Goal: Task Accomplishment & Management: Use online tool/utility

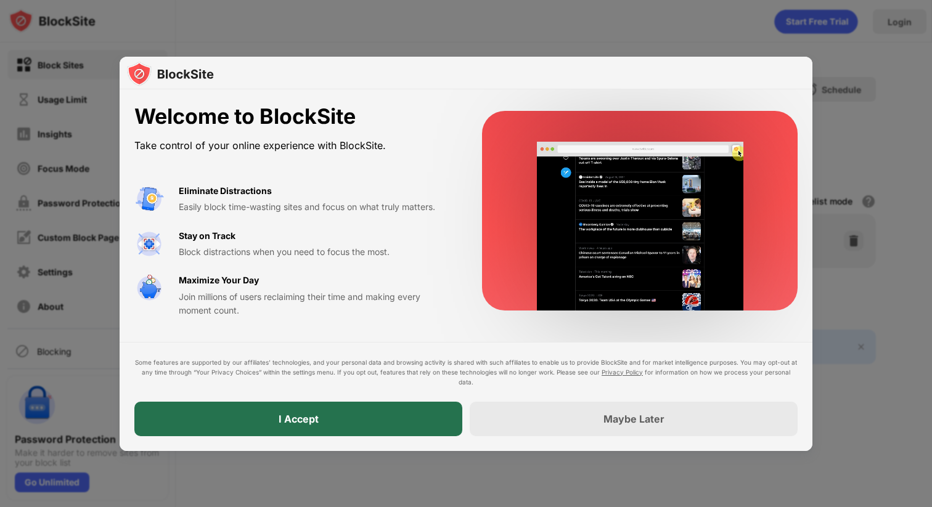
click at [424, 419] on div "I Accept" at bounding box center [298, 419] width 328 height 35
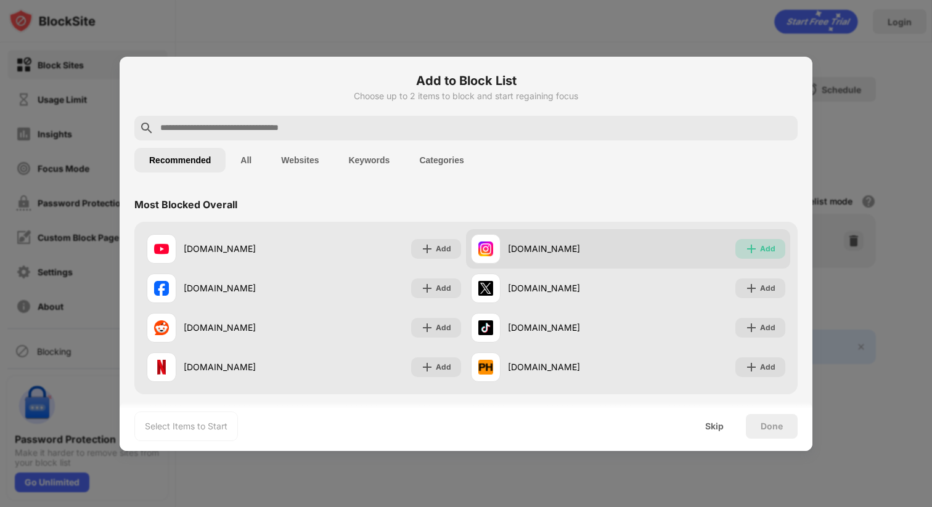
click at [765, 248] on div "Add" at bounding box center [767, 249] width 15 height 12
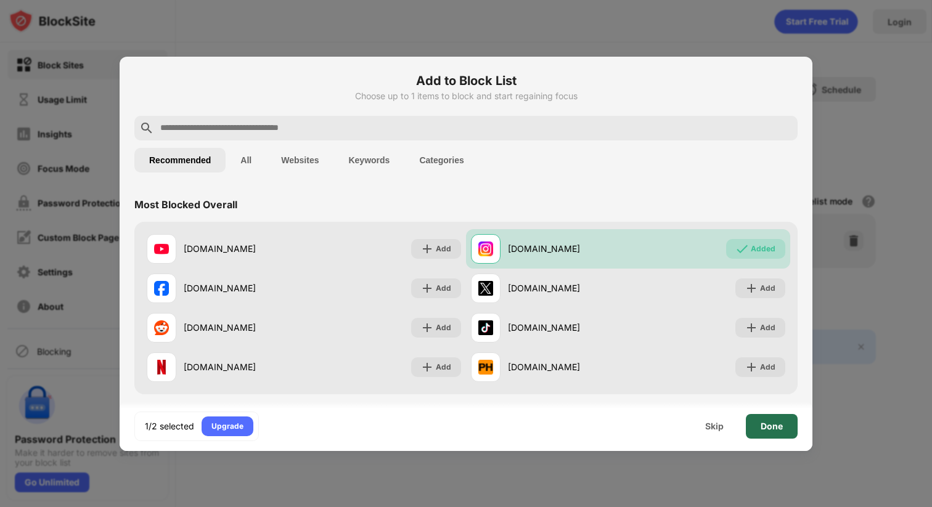
click at [775, 436] on div "Done" at bounding box center [772, 426] width 52 height 25
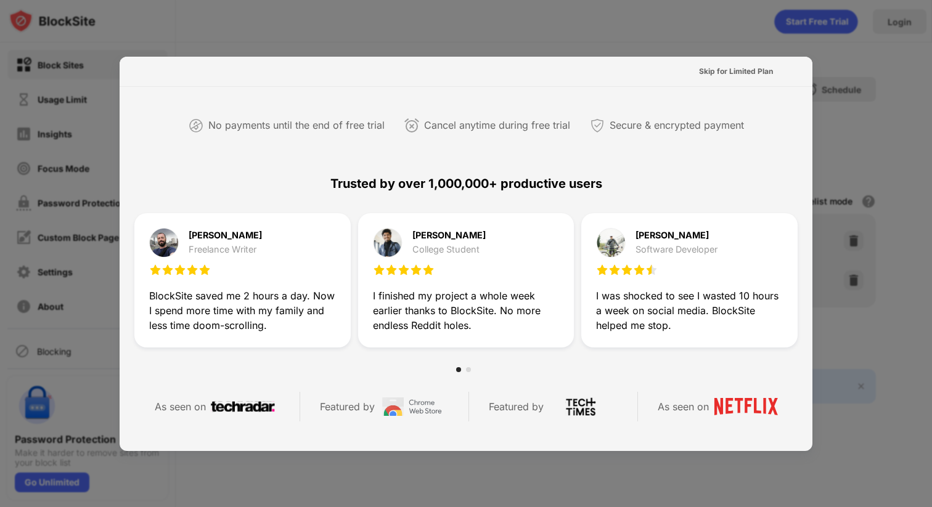
scroll to position [292, 0]
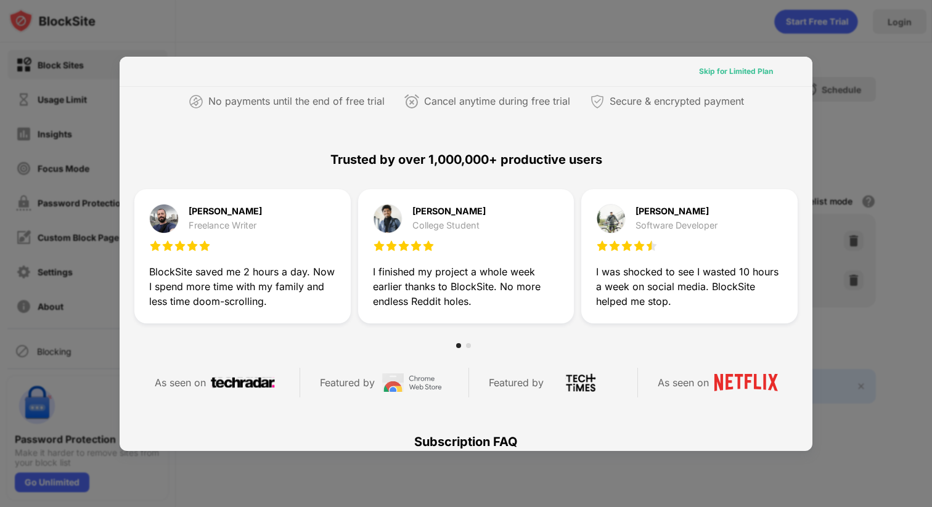
click at [708, 67] on div "Skip for Limited Plan" at bounding box center [736, 71] width 74 height 12
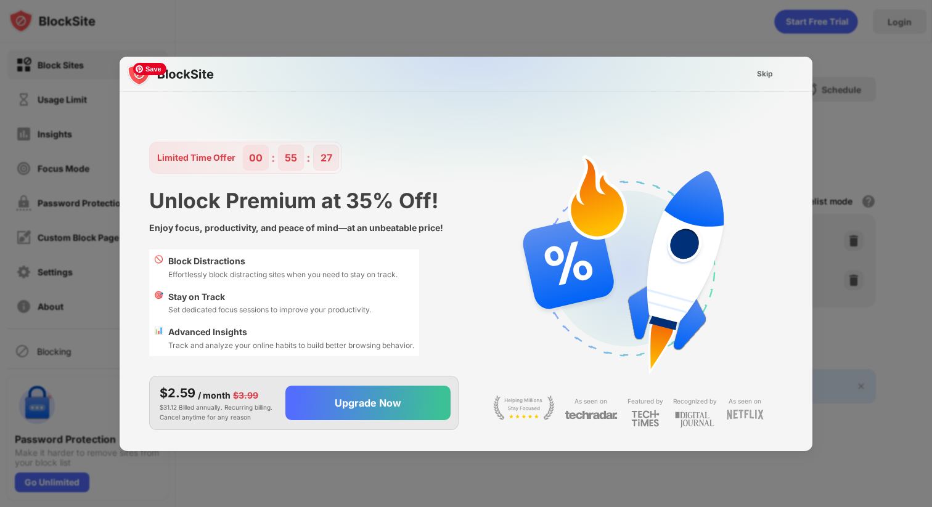
scroll to position [0, 0]
click at [768, 75] on div "Skip" at bounding box center [765, 74] width 16 height 12
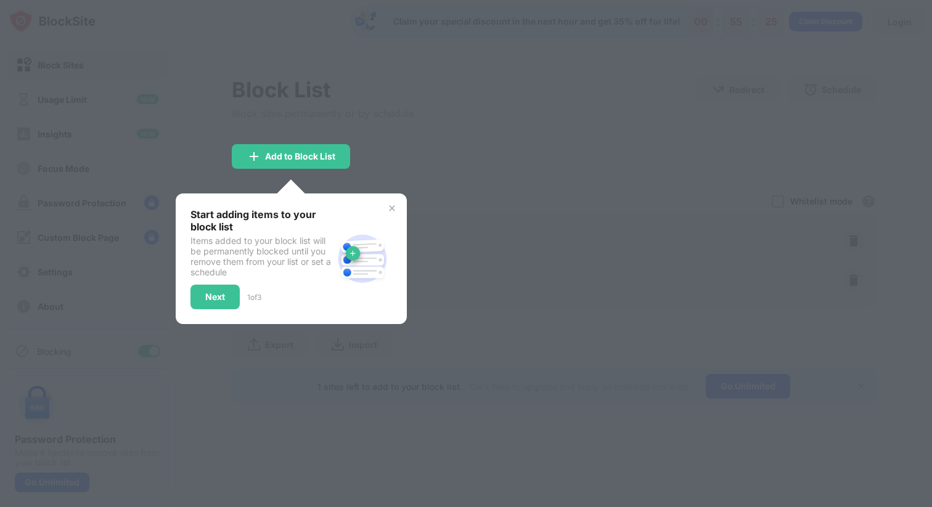
click at [639, 183] on div at bounding box center [466, 253] width 932 height 507
click at [395, 203] on img at bounding box center [392, 208] width 10 height 10
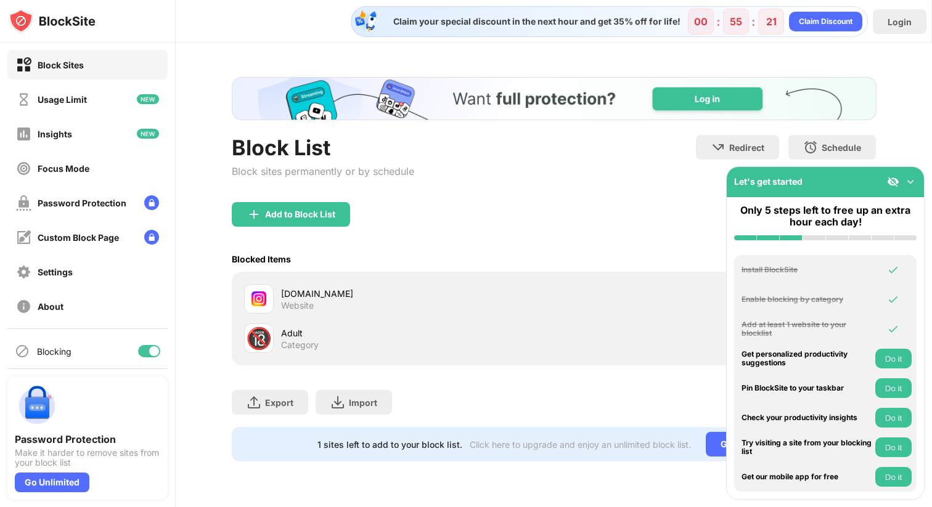
click at [915, 176] on img at bounding box center [910, 182] width 12 height 12
